Goal: Information Seeking & Learning: Find specific fact

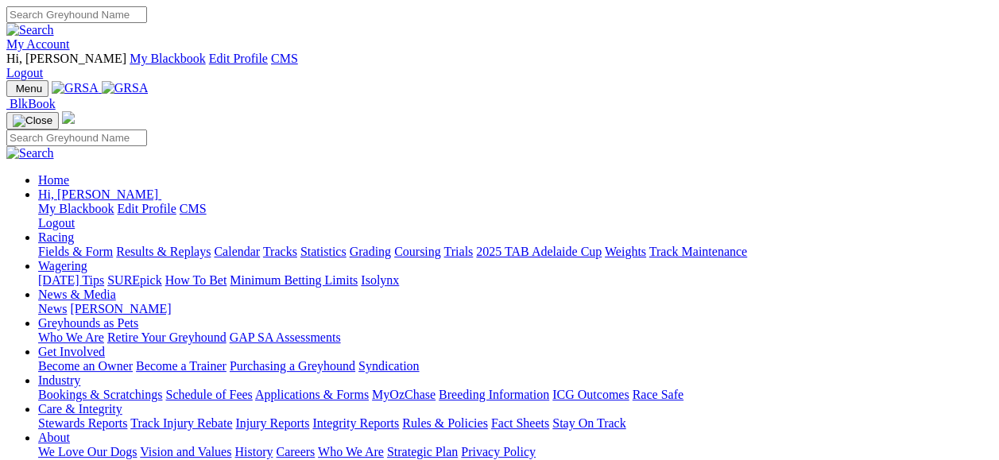
click at [91, 245] on link "Fields & Form" at bounding box center [75, 252] width 75 height 14
